Goal: Find specific page/section: Find specific page/section

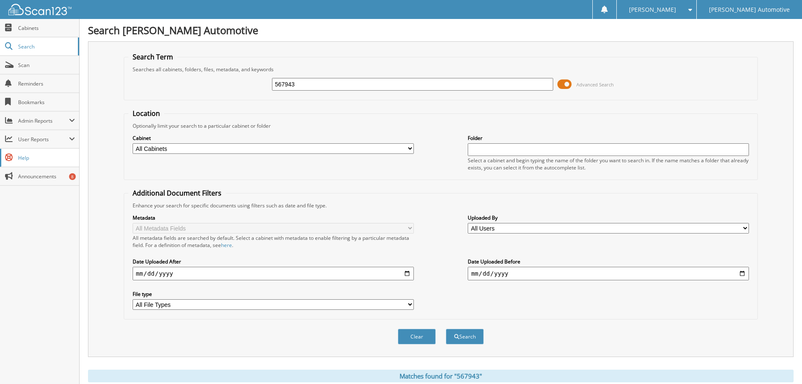
drag, startPoint x: 348, startPoint y: 83, endPoint x: 43, endPoint y: 156, distance: 313.7
click at [43, 155] on body "[PERSON_NAME] Settings Logout [PERSON_NAME] Automotive Close Cabinets Search Sc…" at bounding box center [401, 334] width 802 height 669
type input "1003027"
click at [446, 328] on button "Search" at bounding box center [465, 336] width 38 height 16
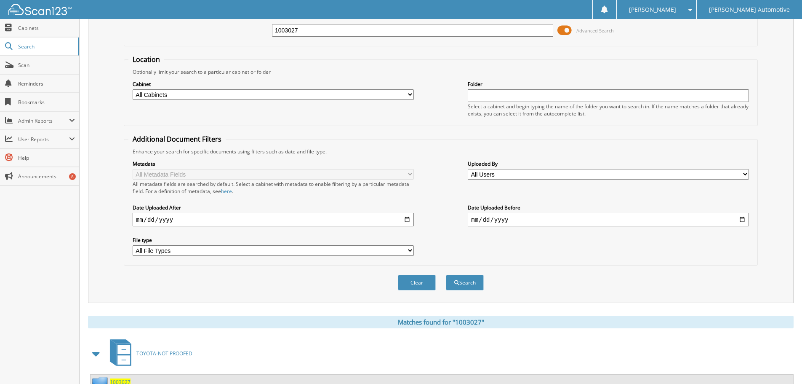
scroll to position [120, 0]
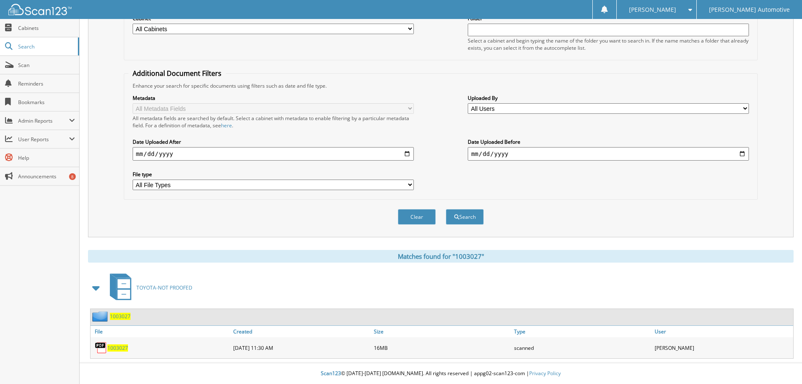
click at [121, 347] on span "1003027" at bounding box center [117, 347] width 21 height 7
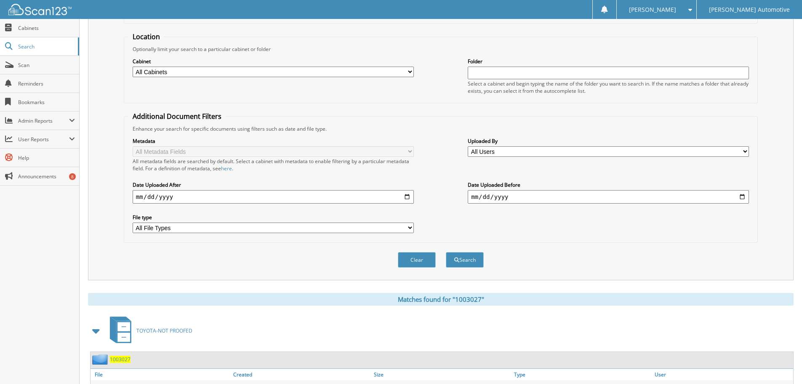
scroll to position [0, 0]
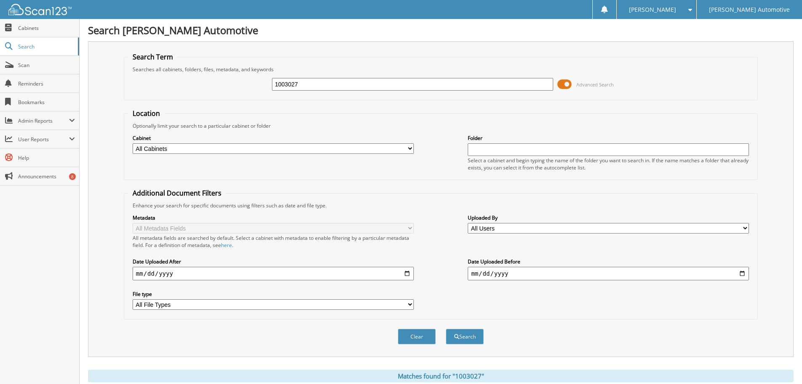
click at [331, 78] on input "1003027" at bounding box center [412, 84] width 281 height 13
type input "1002721"
click at [446, 328] on button "Search" at bounding box center [465, 336] width 38 height 16
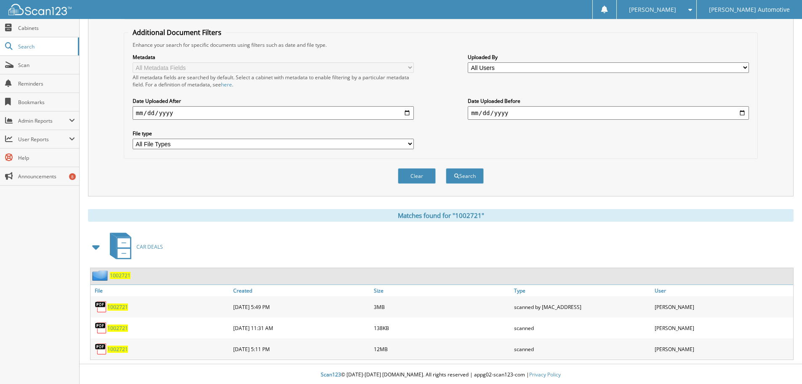
scroll to position [162, 0]
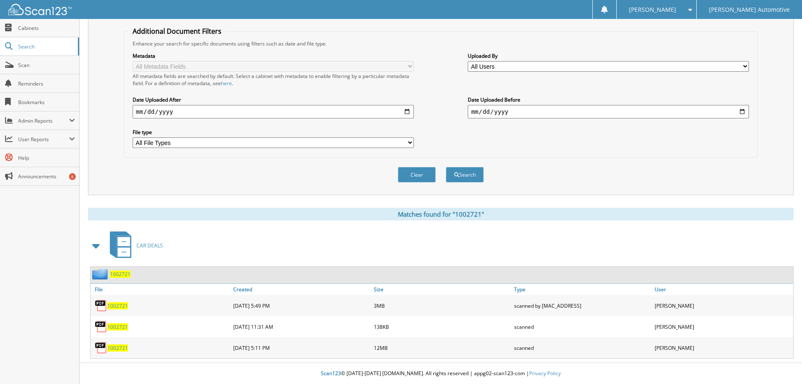
click at [116, 346] on span "1002721" at bounding box center [117, 347] width 21 height 7
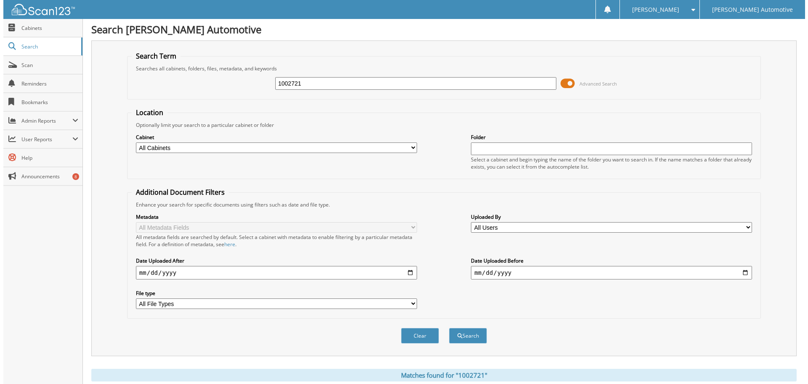
scroll to position [0, 0]
click at [566, 85] on span at bounding box center [564, 84] width 14 height 13
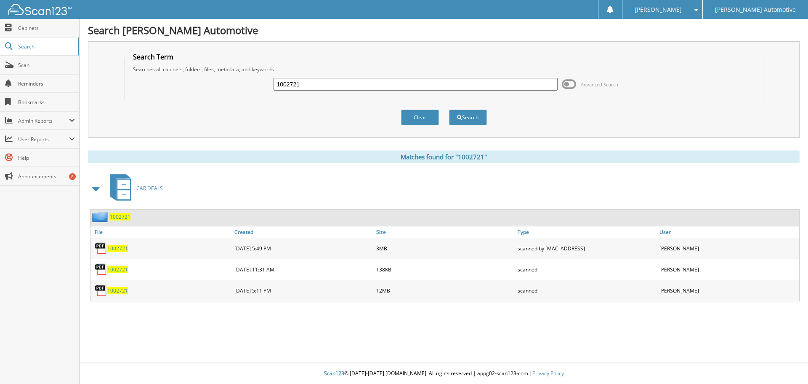
click at [699, 10] on span at bounding box center [695, 10] width 8 height 6
click at [701, 40] on link "Logout" at bounding box center [663, 41] width 80 height 15
